Goal: Task Accomplishment & Management: Use online tool/utility

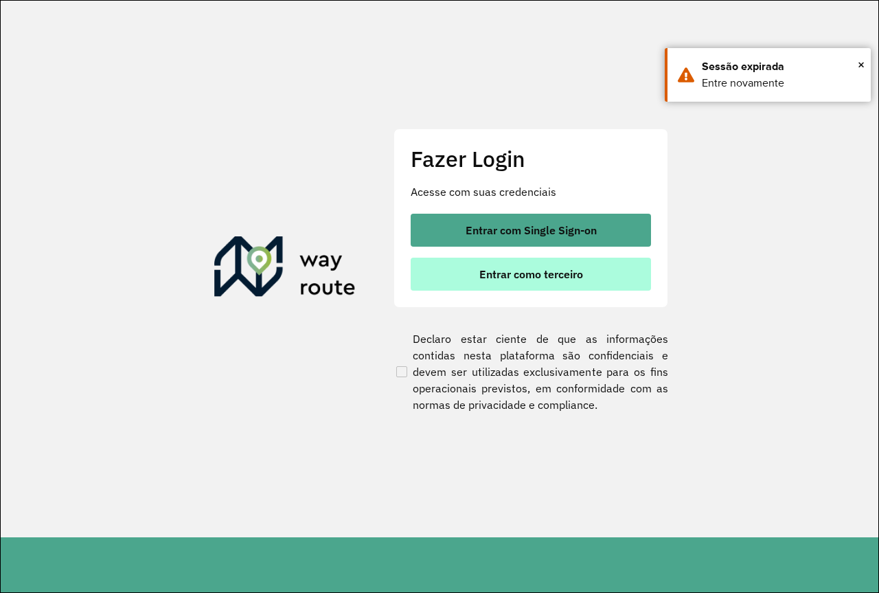
click at [539, 279] on span "Entrar como terceiro" at bounding box center [531, 273] width 104 height 11
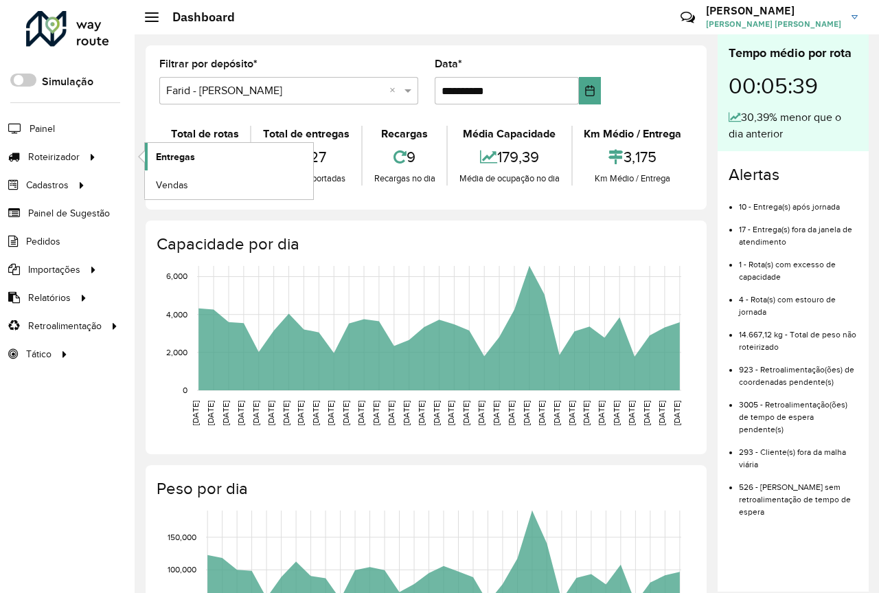
click at [158, 154] on span "Entregas" at bounding box center [175, 157] width 39 height 14
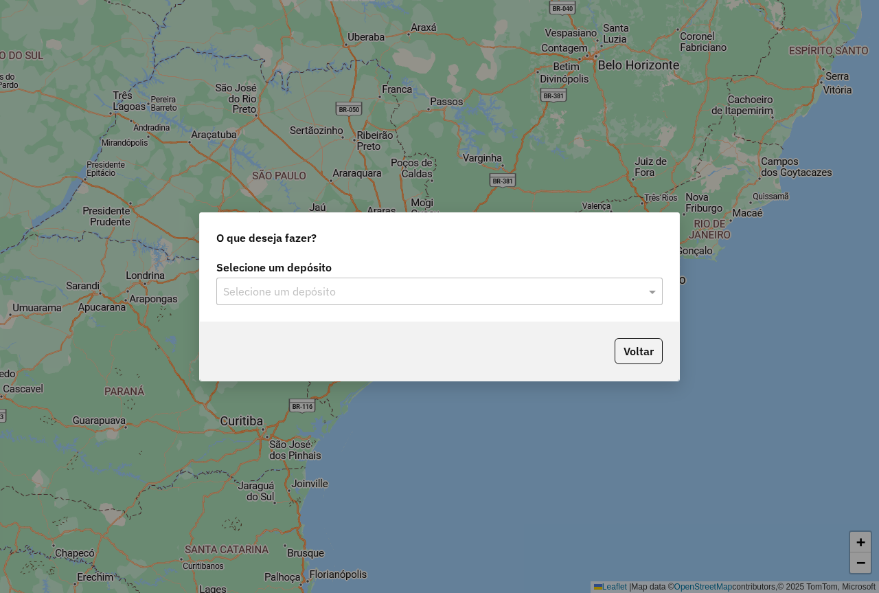
click at [323, 285] on input "text" at bounding box center [425, 292] width 405 height 16
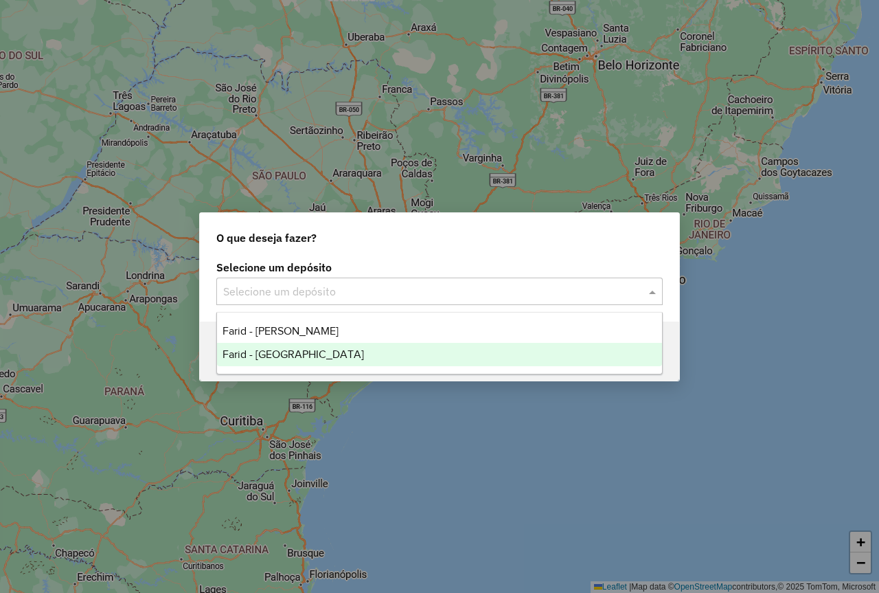
click at [316, 355] on span "Farid - [GEOGRAPHIC_DATA]" at bounding box center [292, 354] width 141 height 12
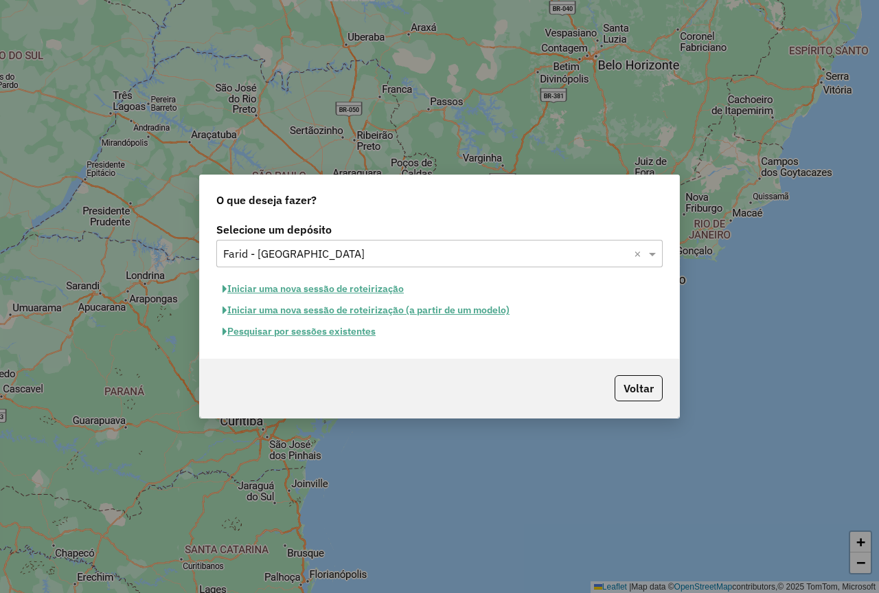
click at [325, 334] on button "Pesquisar por sessões existentes" at bounding box center [298, 331] width 165 height 21
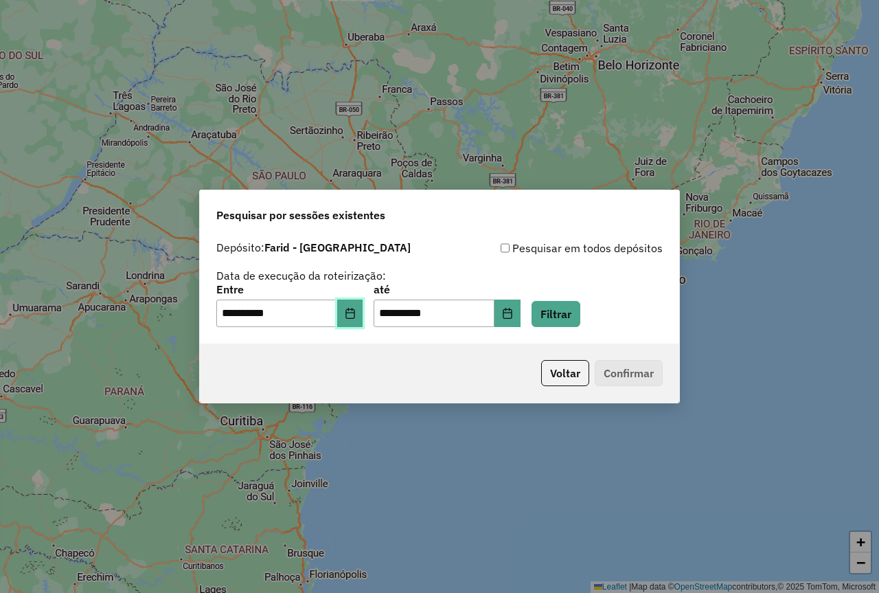
click at [356, 314] on icon "Choose Date" at bounding box center [350, 313] width 11 height 11
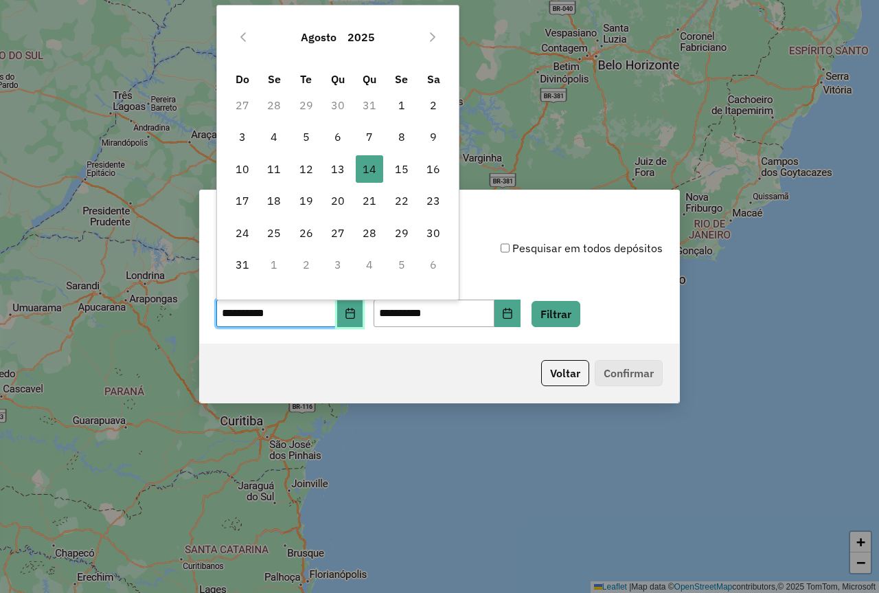
click at [356, 314] on icon "Choose Date" at bounding box center [350, 313] width 11 height 11
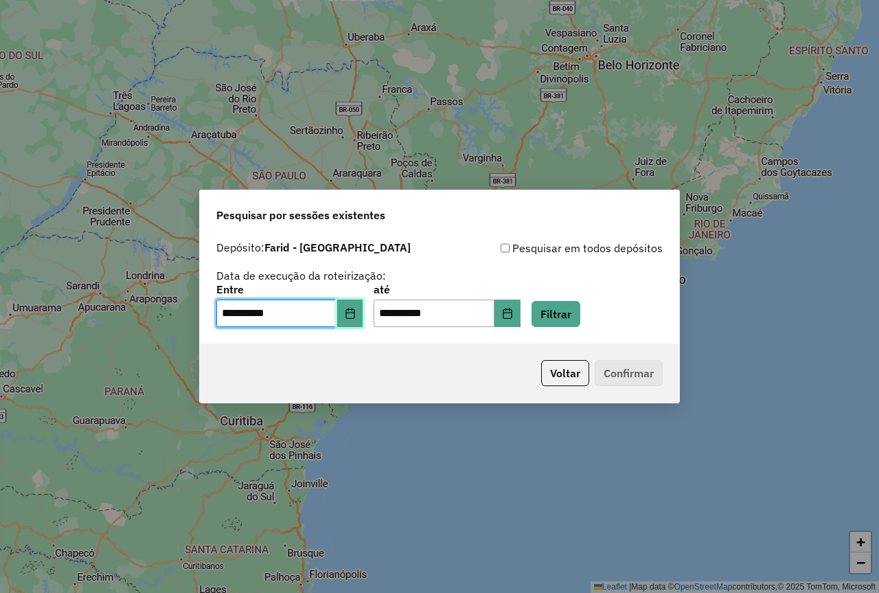
click at [356, 314] on icon "Choose Date" at bounding box center [350, 313] width 11 height 11
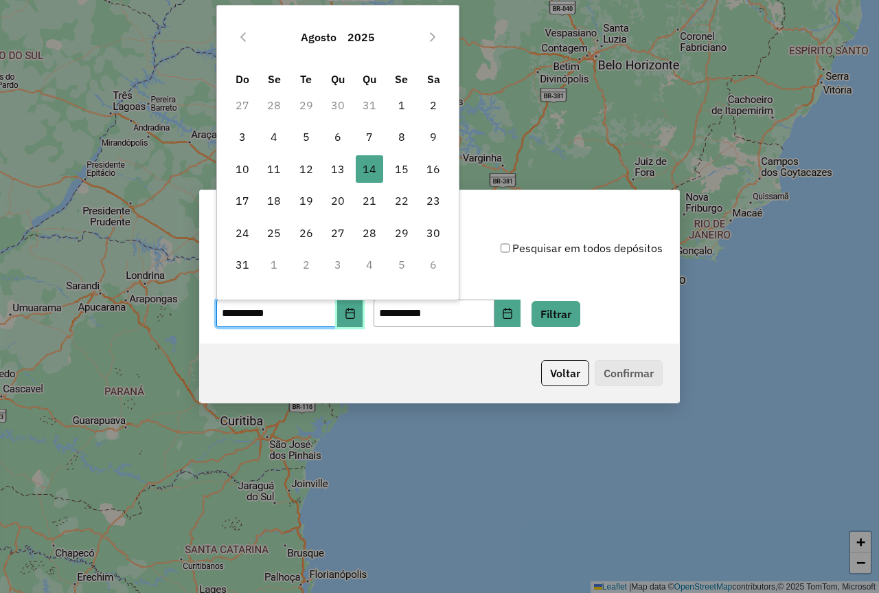
click at [356, 314] on icon "Choose Date" at bounding box center [350, 313] width 11 height 11
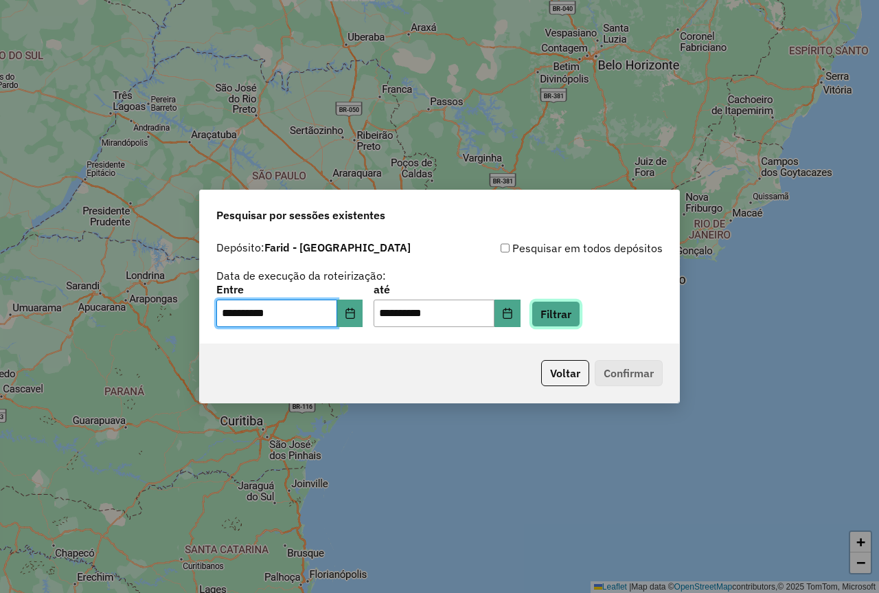
click at [575, 310] on button "Filtrar" at bounding box center [555, 314] width 49 height 26
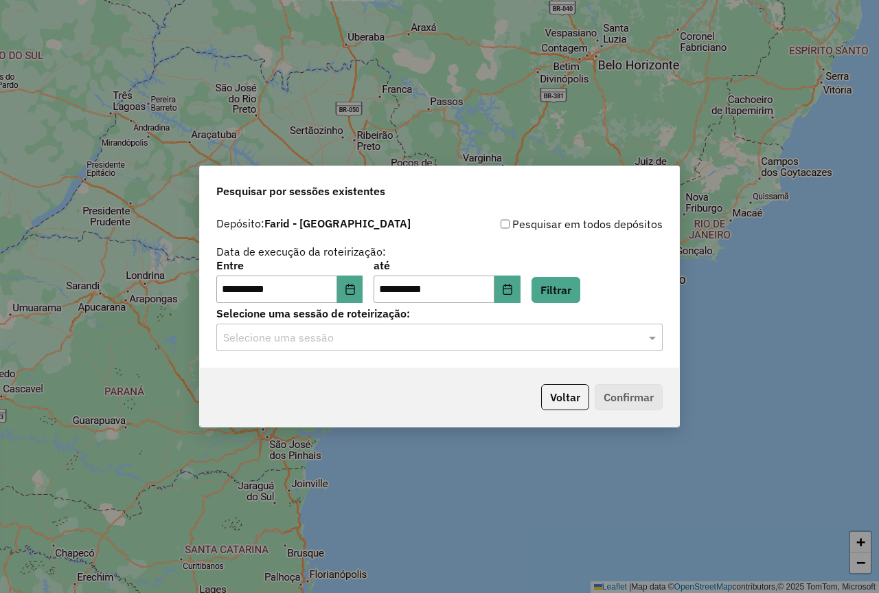
click at [348, 339] on input "text" at bounding box center [425, 338] width 405 height 16
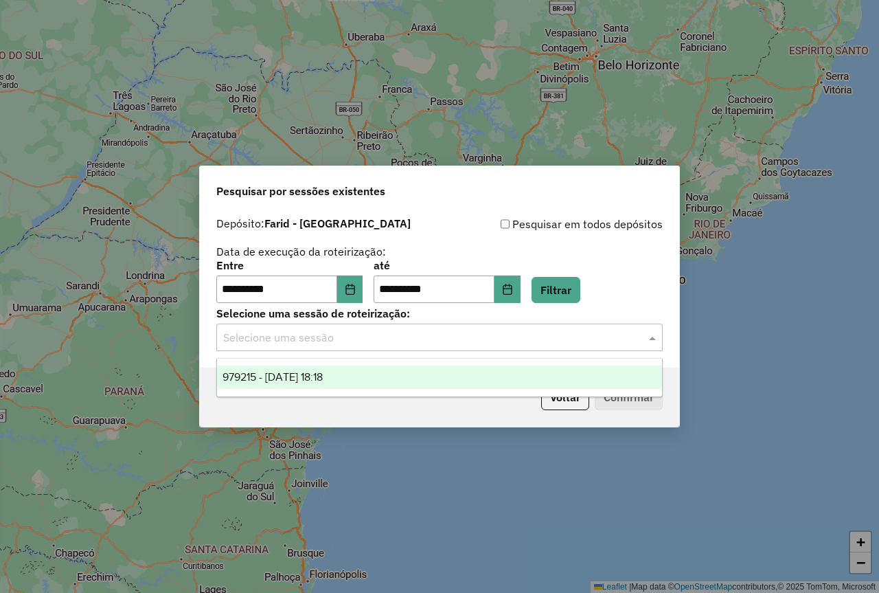
click at [327, 368] on div "979215 - [DATE] 18:18" at bounding box center [439, 376] width 445 height 23
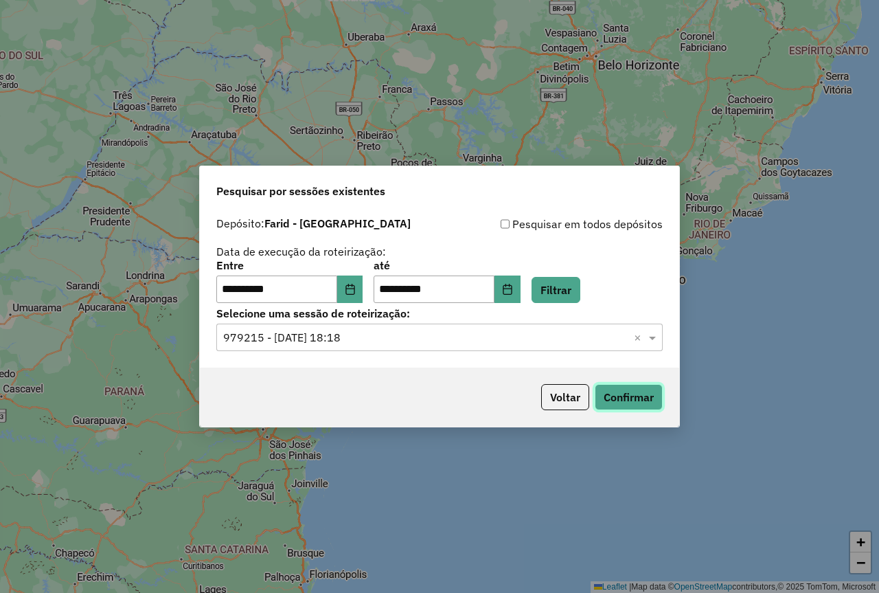
click at [649, 391] on button "Confirmar" at bounding box center [629, 397] width 68 height 26
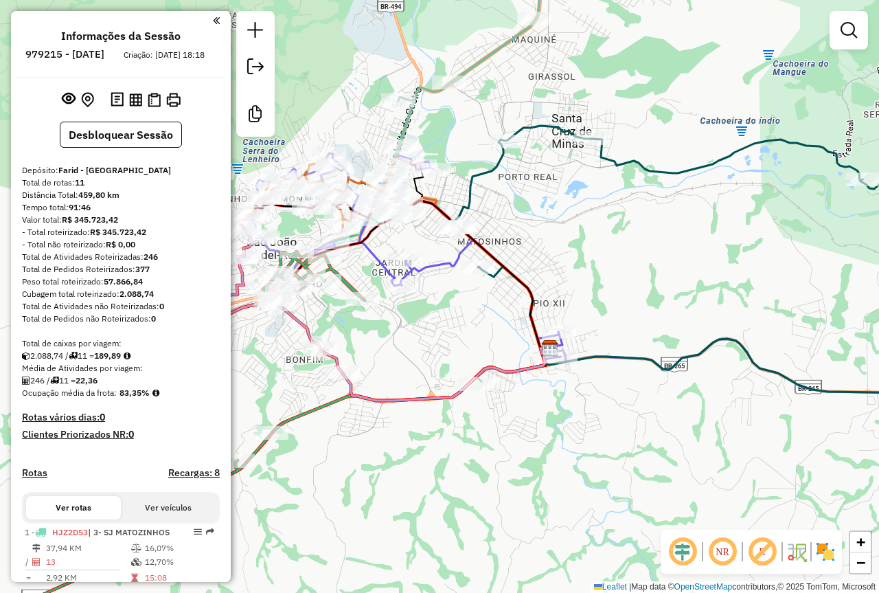
drag, startPoint x: 411, startPoint y: 305, endPoint x: 561, endPoint y: 323, distance: 150.7
click at [563, 324] on div "Janela de atendimento Grade de atendimento Capacidade Transportadoras Veículos …" at bounding box center [439, 296] width 879 height 593
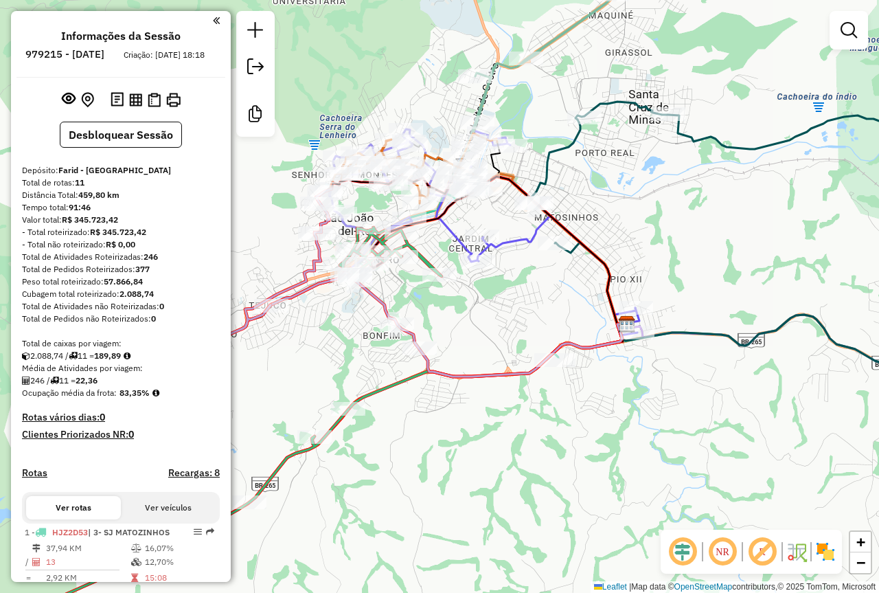
drag, startPoint x: 543, startPoint y: 349, endPoint x: 456, endPoint y: 308, distance: 96.2
click at [456, 308] on div "Janela de atendimento Grade de atendimento Capacidade Transportadoras Veículos …" at bounding box center [439, 296] width 879 height 593
click at [822, 556] on img at bounding box center [825, 551] width 22 height 22
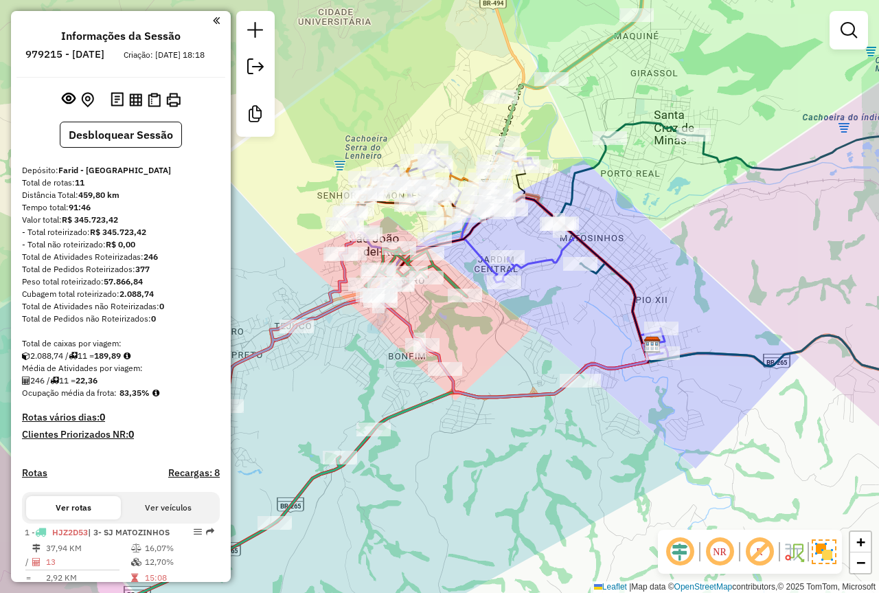
drag, startPoint x: 535, startPoint y: 325, endPoint x: 628, endPoint y: 313, distance: 93.5
click at [588, 365] on div "Janela de atendimento Grade de atendimento Capacidade Transportadoras Veículos …" at bounding box center [439, 296] width 879 height 593
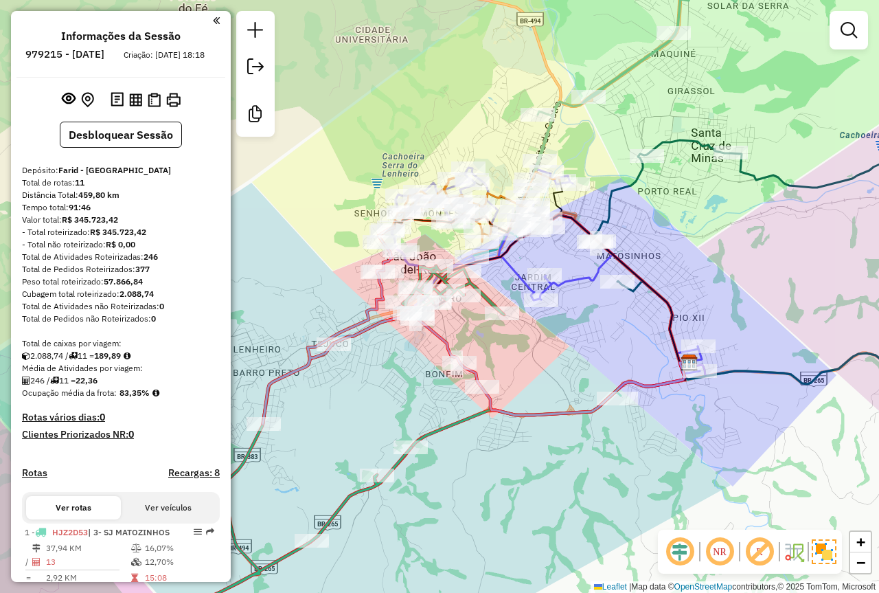
drag, startPoint x: 536, startPoint y: 360, endPoint x: 544, endPoint y: 358, distance: 9.0
click at [544, 358] on div "Janela de atendimento Grade de atendimento Capacidade Transportadoras Veículos …" at bounding box center [439, 296] width 879 height 593
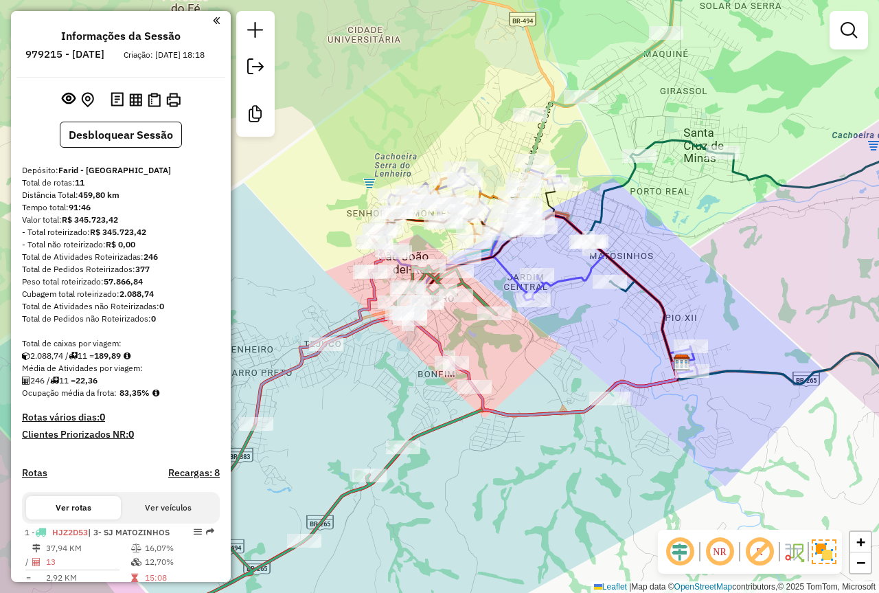
drag, startPoint x: 367, startPoint y: 431, endPoint x: 358, endPoint y: 431, distance: 8.9
click at [358, 431] on div "Janela de atendimento Grade de atendimento Capacidade Transportadoras Veículos …" at bounding box center [439, 296] width 879 height 593
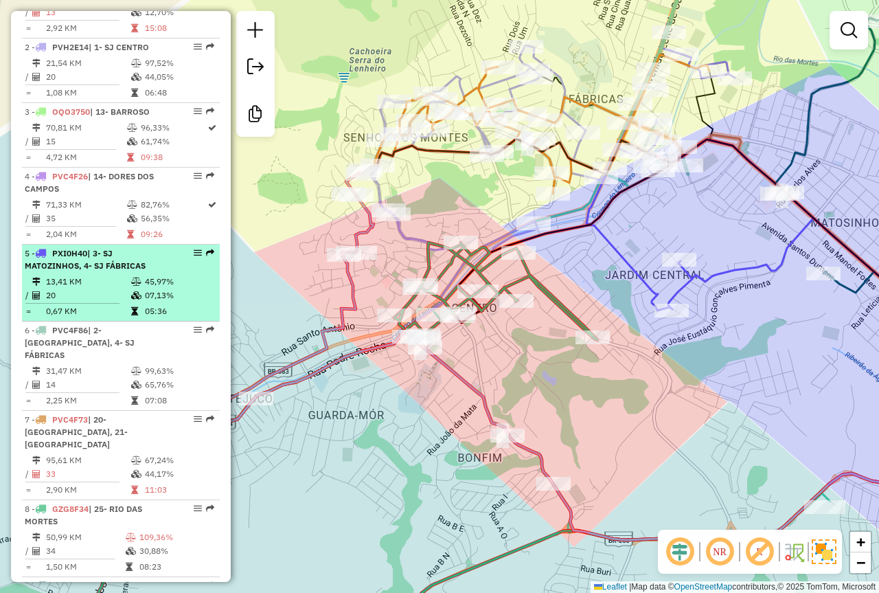
scroll to position [618, 0]
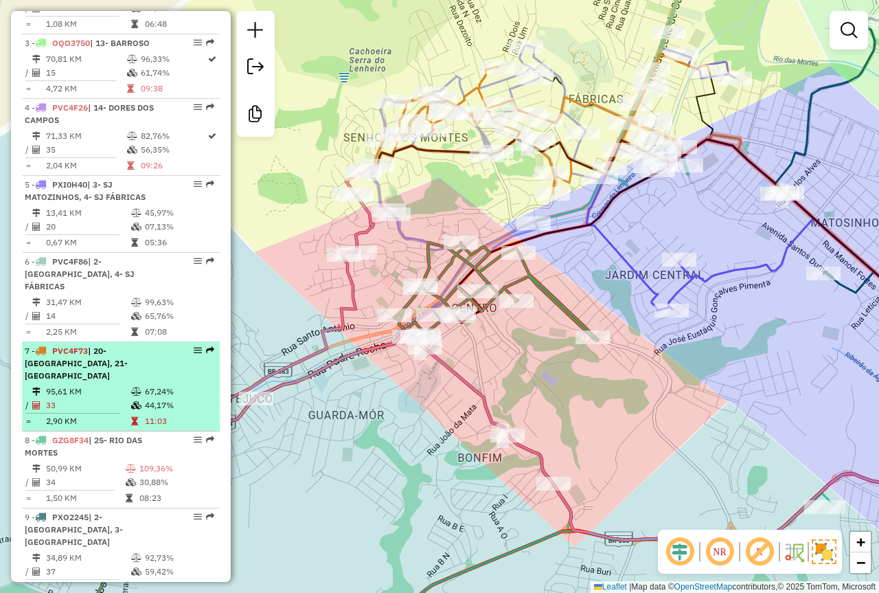
click at [147, 398] on td "67,24%" at bounding box center [178, 392] width 69 height 14
select select "**********"
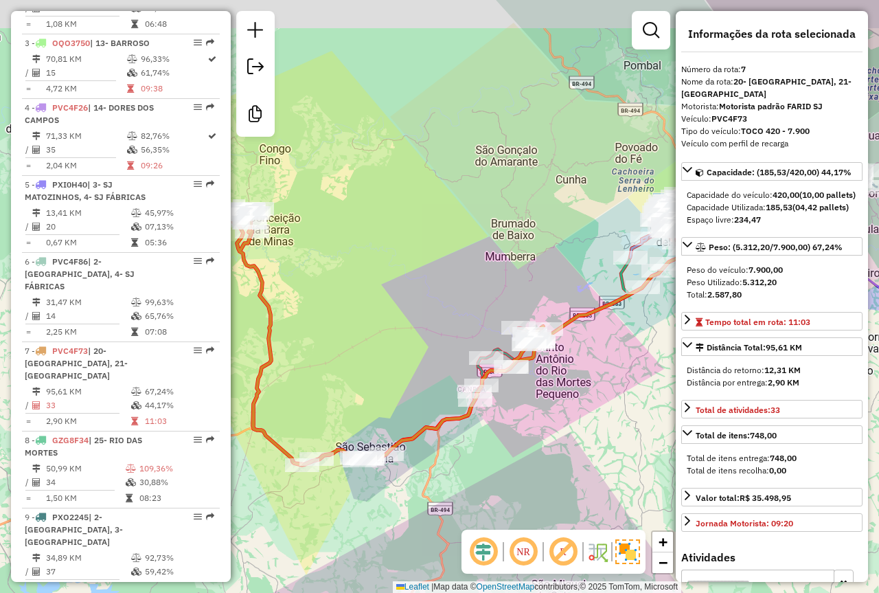
drag, startPoint x: 435, startPoint y: 240, endPoint x: 481, endPoint y: 280, distance: 61.3
click at [481, 280] on div "Janela de atendimento Grade de atendimento Capacidade Transportadoras Veículos …" at bounding box center [439, 296] width 879 height 593
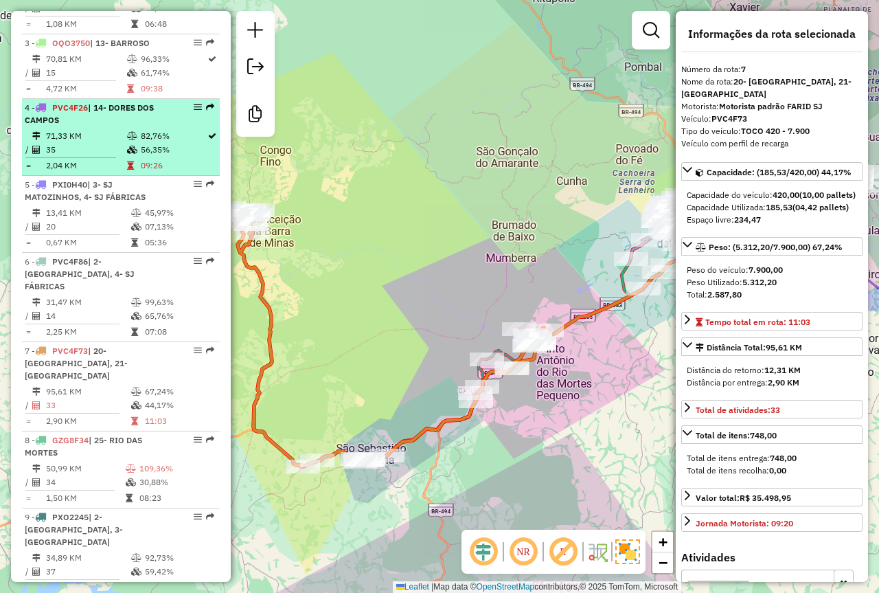
click at [71, 157] on td "35" at bounding box center [85, 150] width 81 height 14
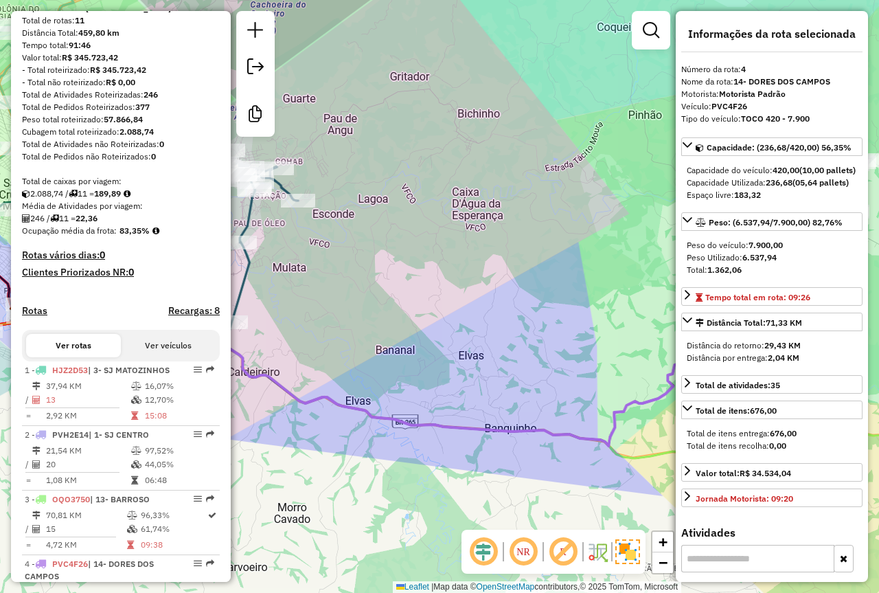
scroll to position [69, 0]
